Goal: Transaction & Acquisition: Purchase product/service

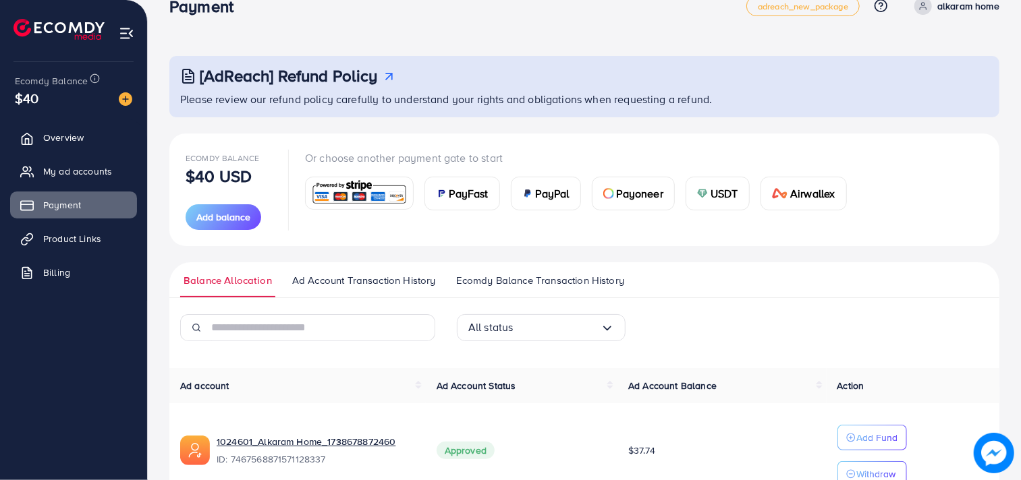
scroll to position [28, 0]
click at [250, 213] on button "Add balance" at bounding box center [224, 217] width 76 height 26
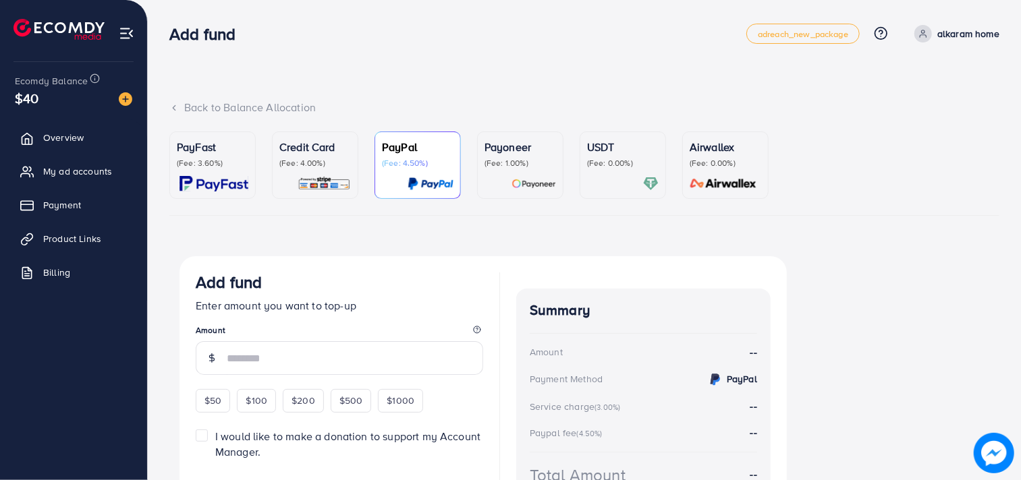
click at [308, 156] on div "Credit Card (Fee: 4.00%)" at bounding box center [315, 154] width 72 height 30
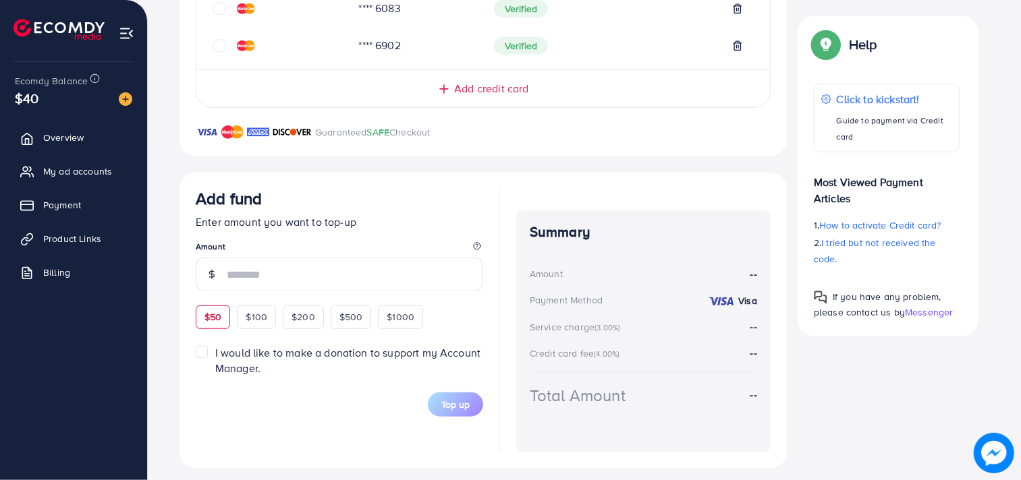
scroll to position [480, 0]
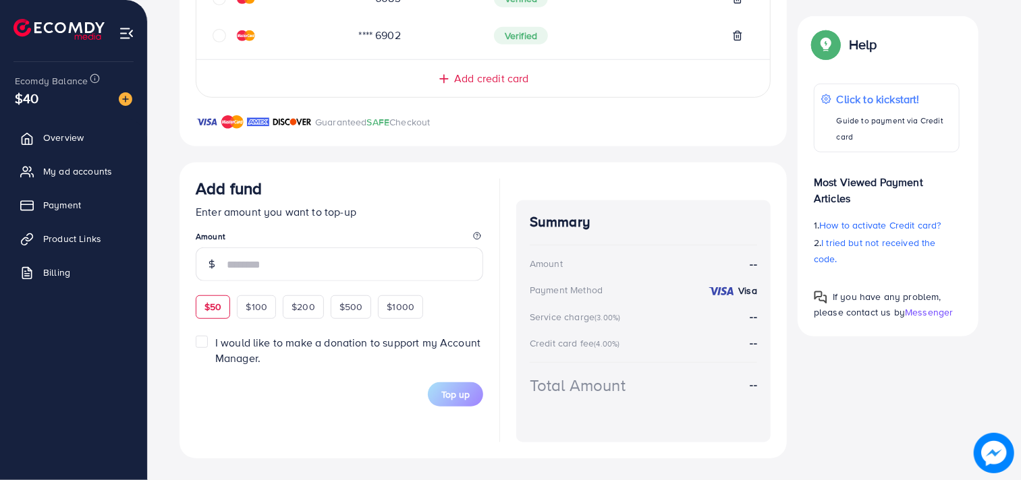
click at [209, 312] on span "$50" at bounding box center [212, 306] width 17 height 13
type input "**"
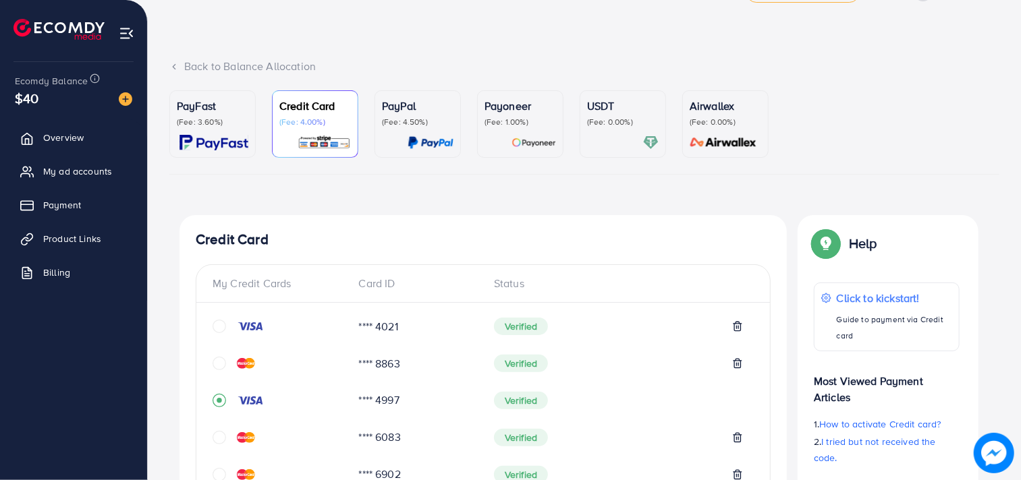
scroll to position [0, 0]
